Goal: Check status: Check status

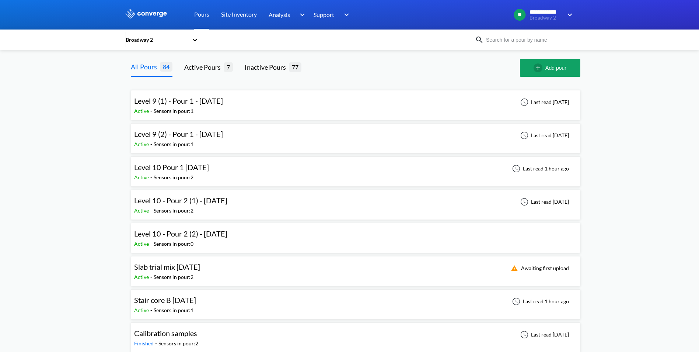
click at [206, 173] on div "Active - Sensors in pour: 2" at bounding box center [173, 177] width 79 height 8
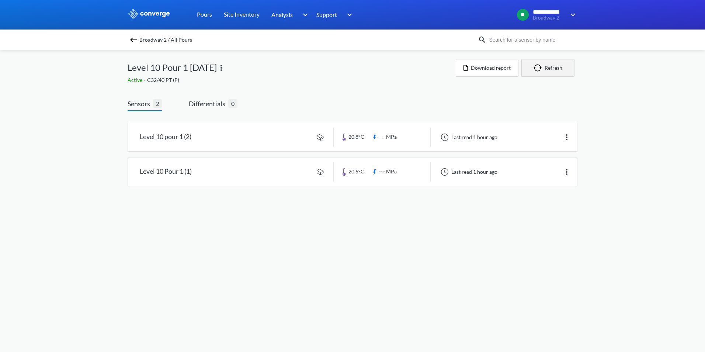
click at [544, 66] on button "Refresh" at bounding box center [547, 68] width 53 height 18
click at [209, 102] on span "Differentials" at bounding box center [208, 103] width 39 height 10
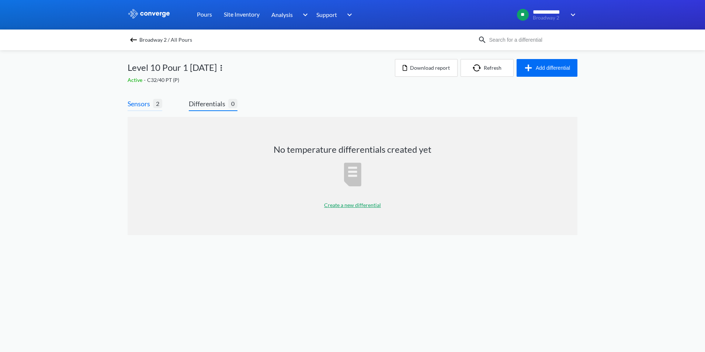
click at [139, 107] on span "Sensors" at bounding box center [140, 103] width 25 height 10
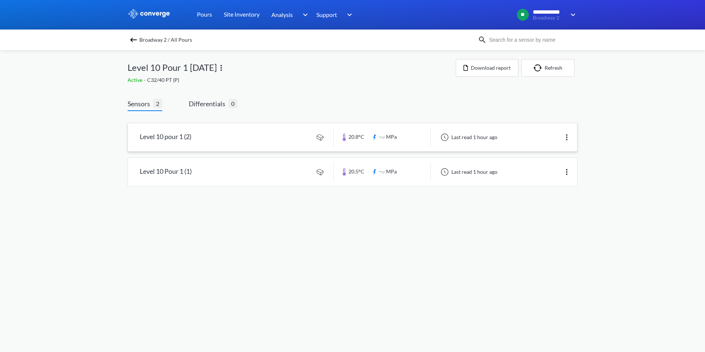
click at [571, 136] on img at bounding box center [566, 137] width 9 height 9
click at [510, 103] on div "Sensors 2 Differentials 0 Level 10 pour 1 (2) 20.8°C --.- MPa Last read 1 hour …" at bounding box center [353, 149] width 450 height 102
click at [132, 42] on img at bounding box center [133, 39] width 9 height 9
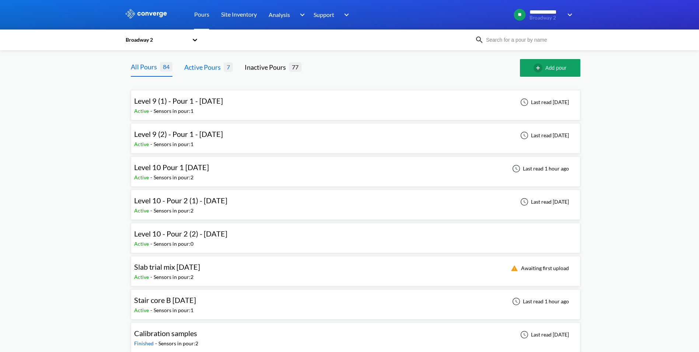
click at [212, 70] on div "Active Pours" at bounding box center [203, 67] width 39 height 10
click at [220, 171] on div "Level 10 Pour 1 [DATE] Active - Sensors in pour: 2 Last read 1 hour ago" at bounding box center [358, 172] width 443 height 24
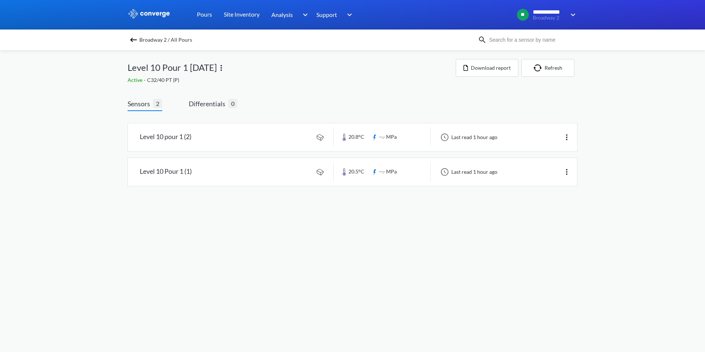
click at [131, 39] on img at bounding box center [133, 39] width 9 height 9
